Goal: Navigation & Orientation: Find specific page/section

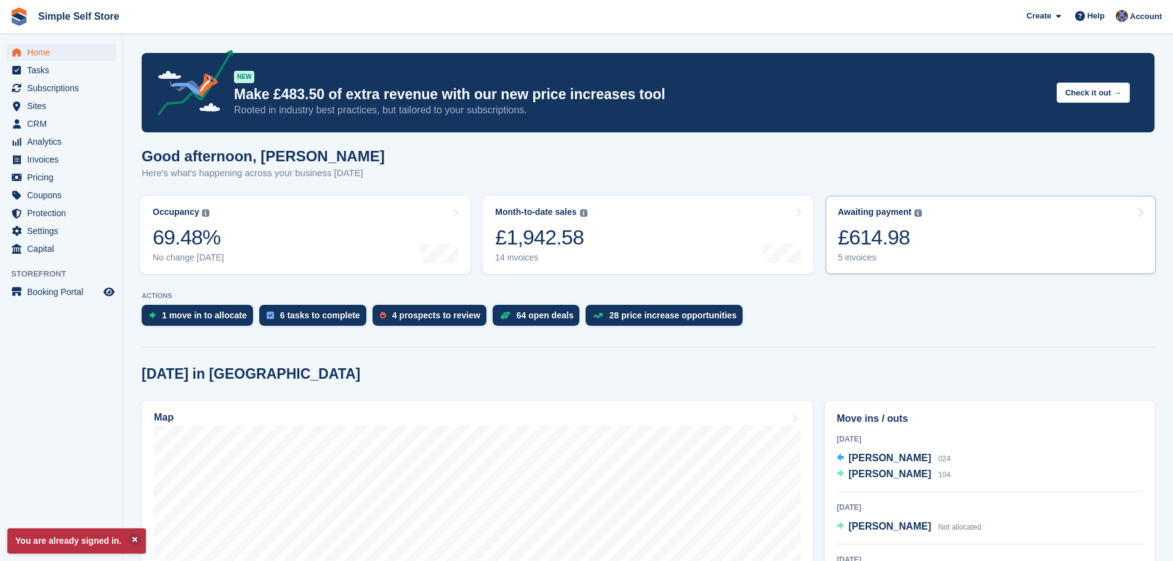
click at [863, 257] on div "5 invoices" at bounding box center [880, 257] width 84 height 10
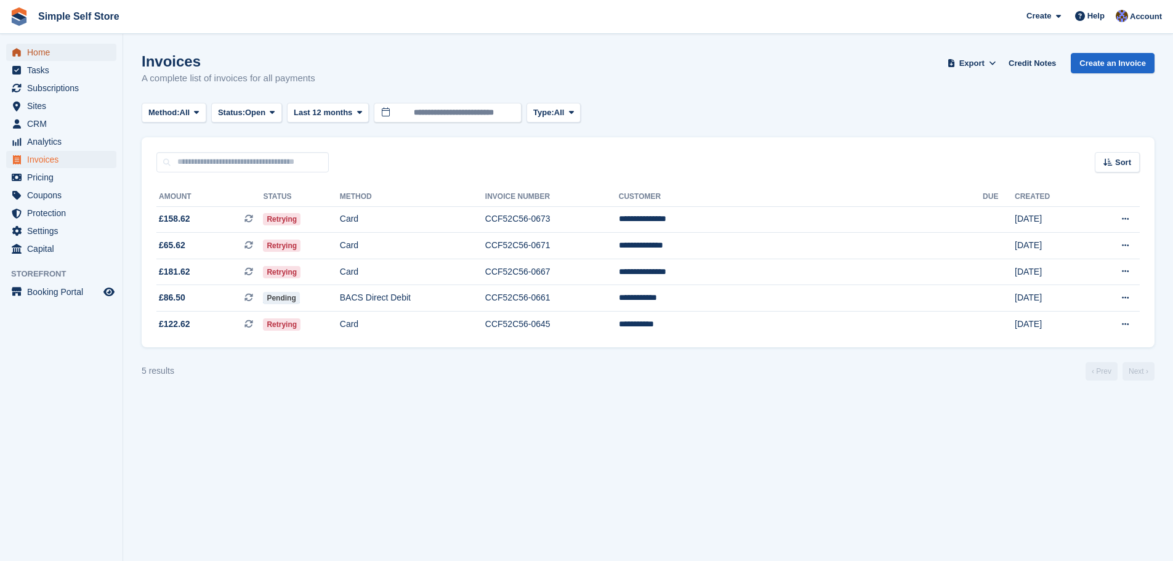
click at [38, 51] on span "Home" at bounding box center [64, 52] width 74 height 17
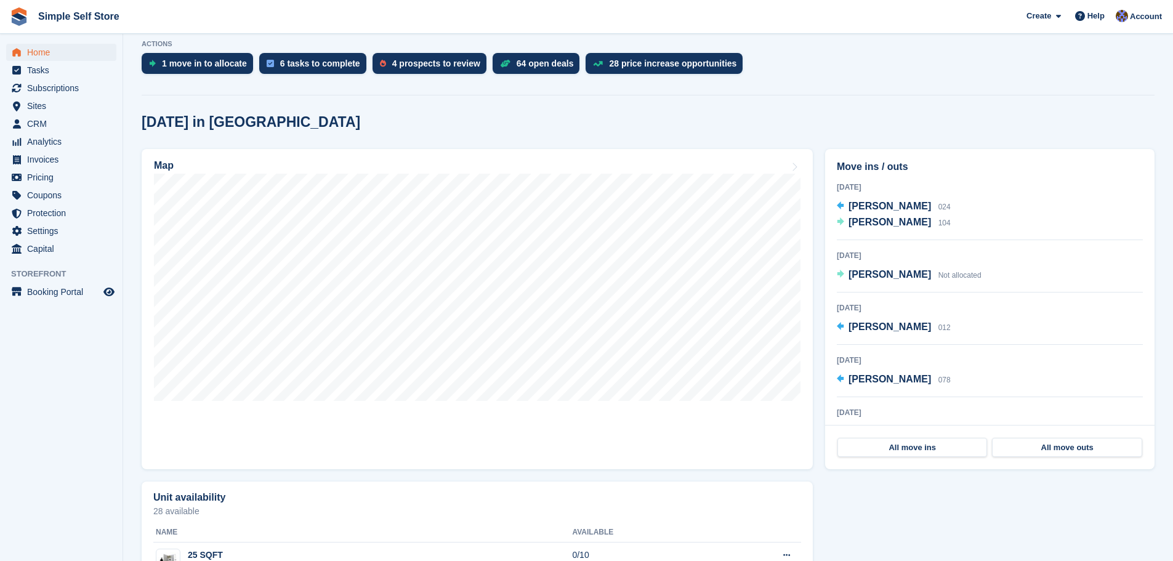
scroll to position [9, 0]
